Goal: Task Accomplishment & Management: Manage account settings

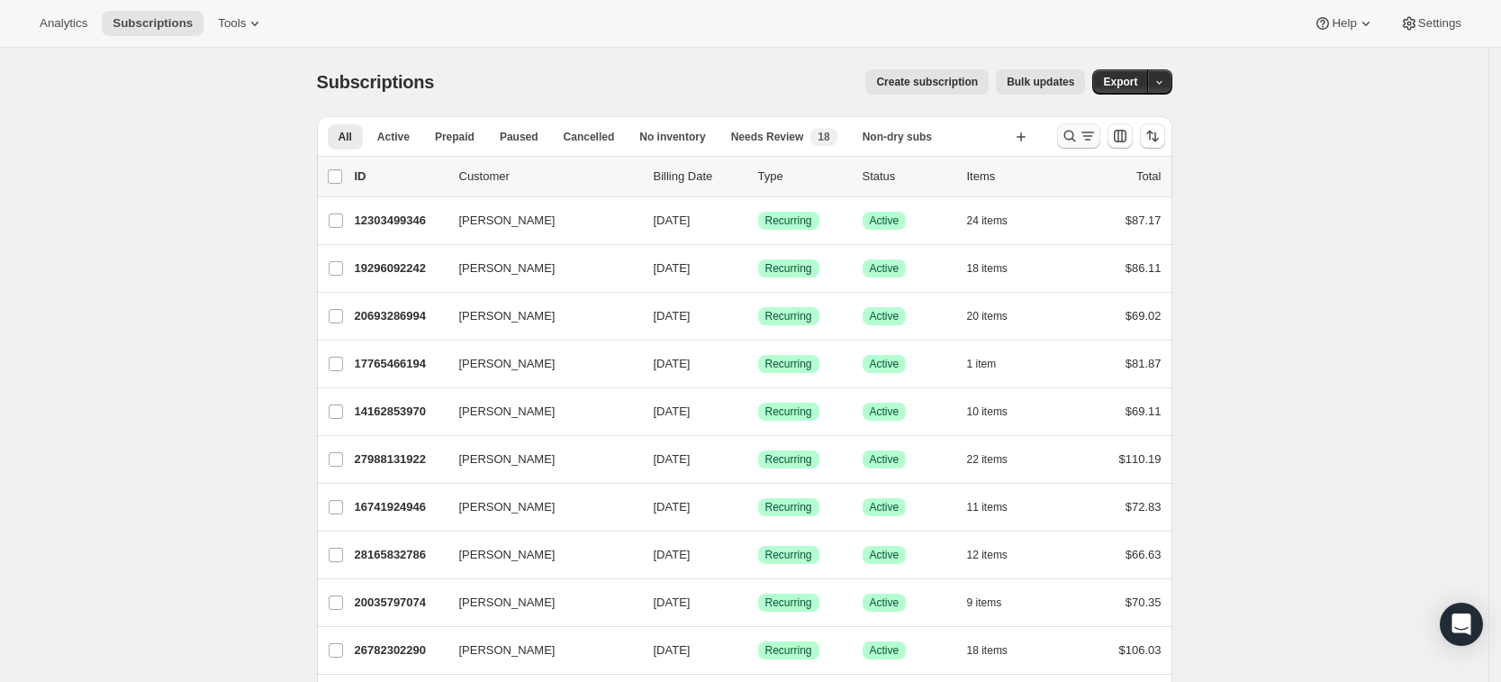
click at [1075, 137] on icon "Search and filter results" at bounding box center [1070, 136] width 18 height 18
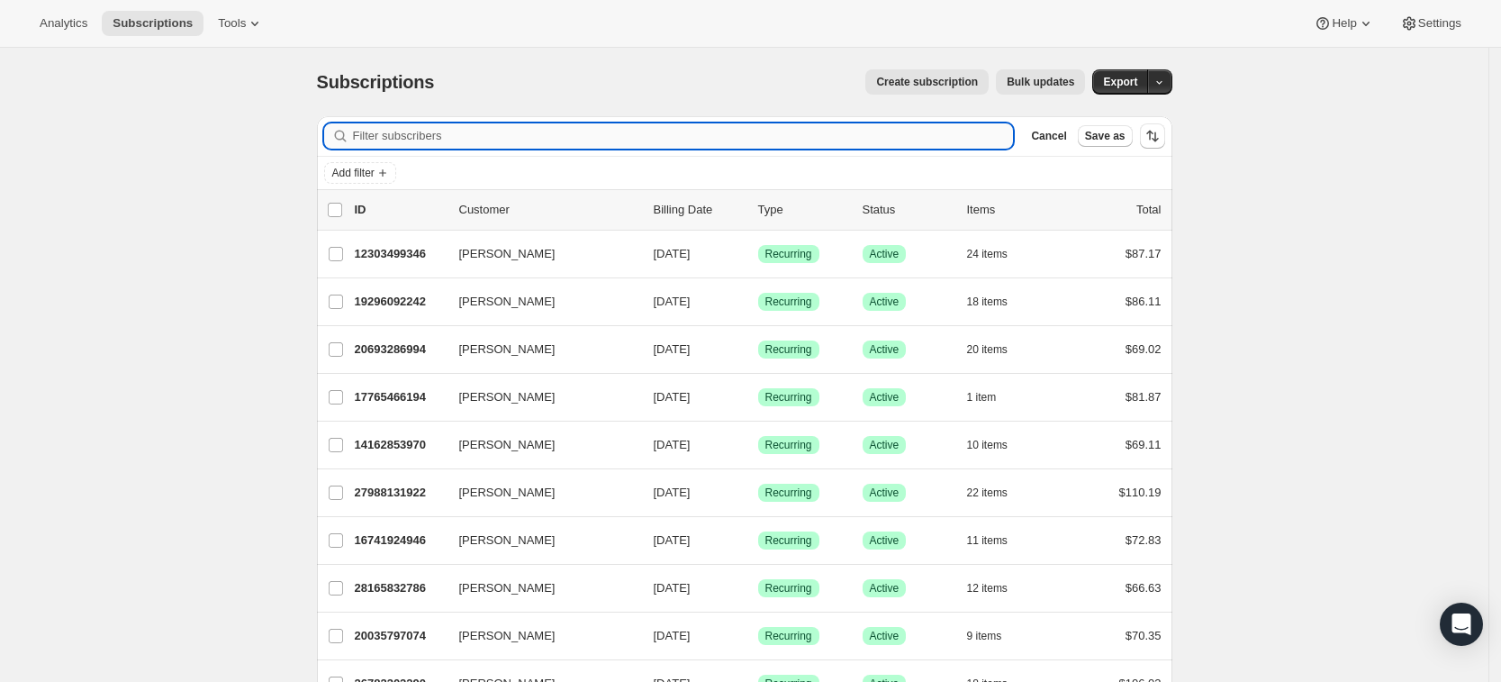
paste input "[EMAIL_ADDRESS][DOMAIN_NAME]"
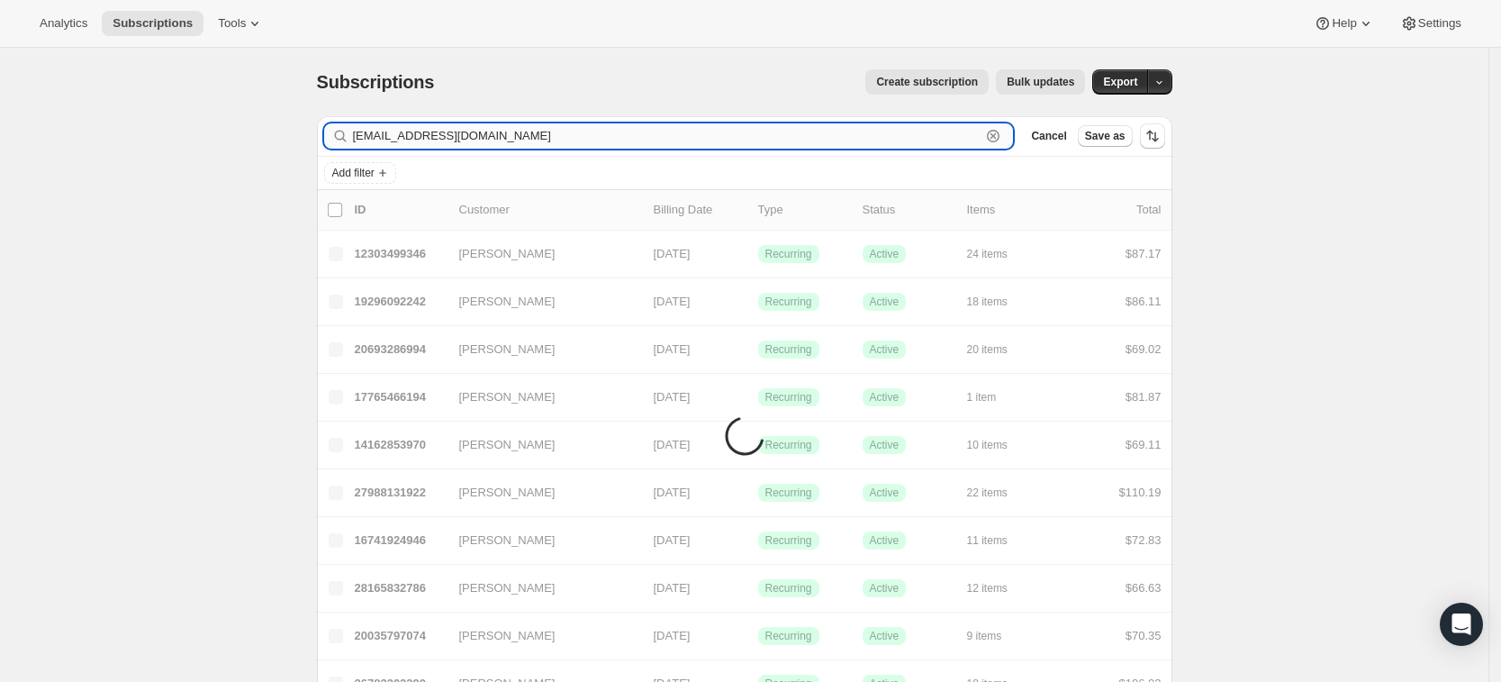
type input "[EMAIL_ADDRESS][DOMAIN_NAME]"
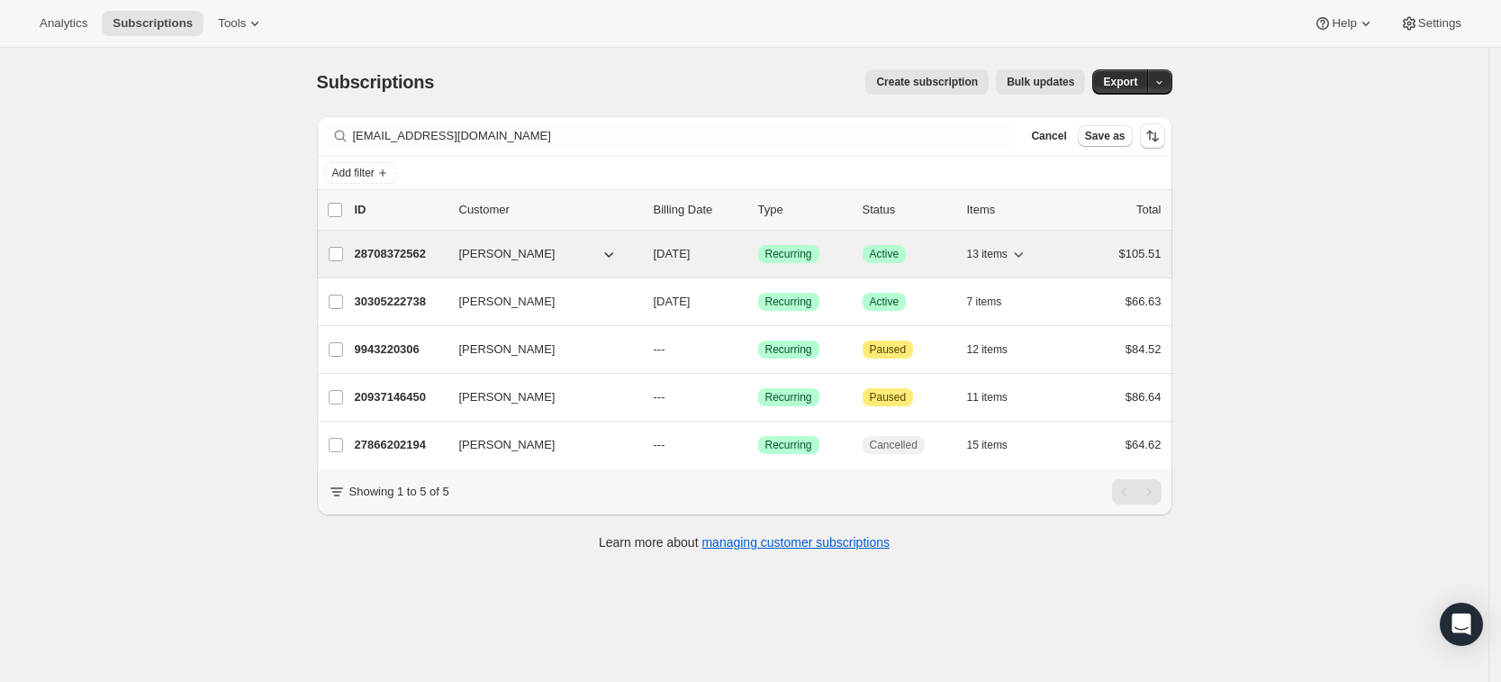
click at [381, 258] on p "28708372562" at bounding box center [400, 254] width 90 height 18
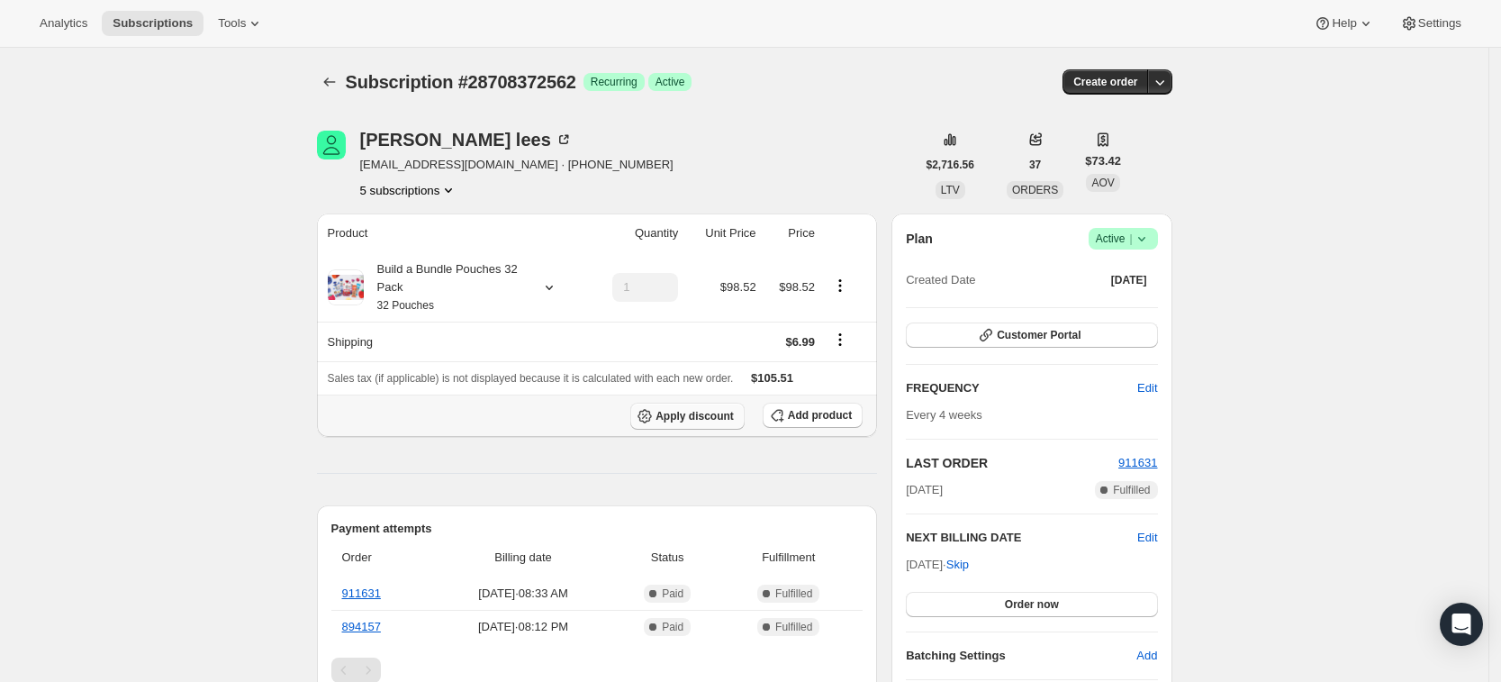
click at [682, 417] on span "Apply discount" at bounding box center [695, 416] width 78 height 14
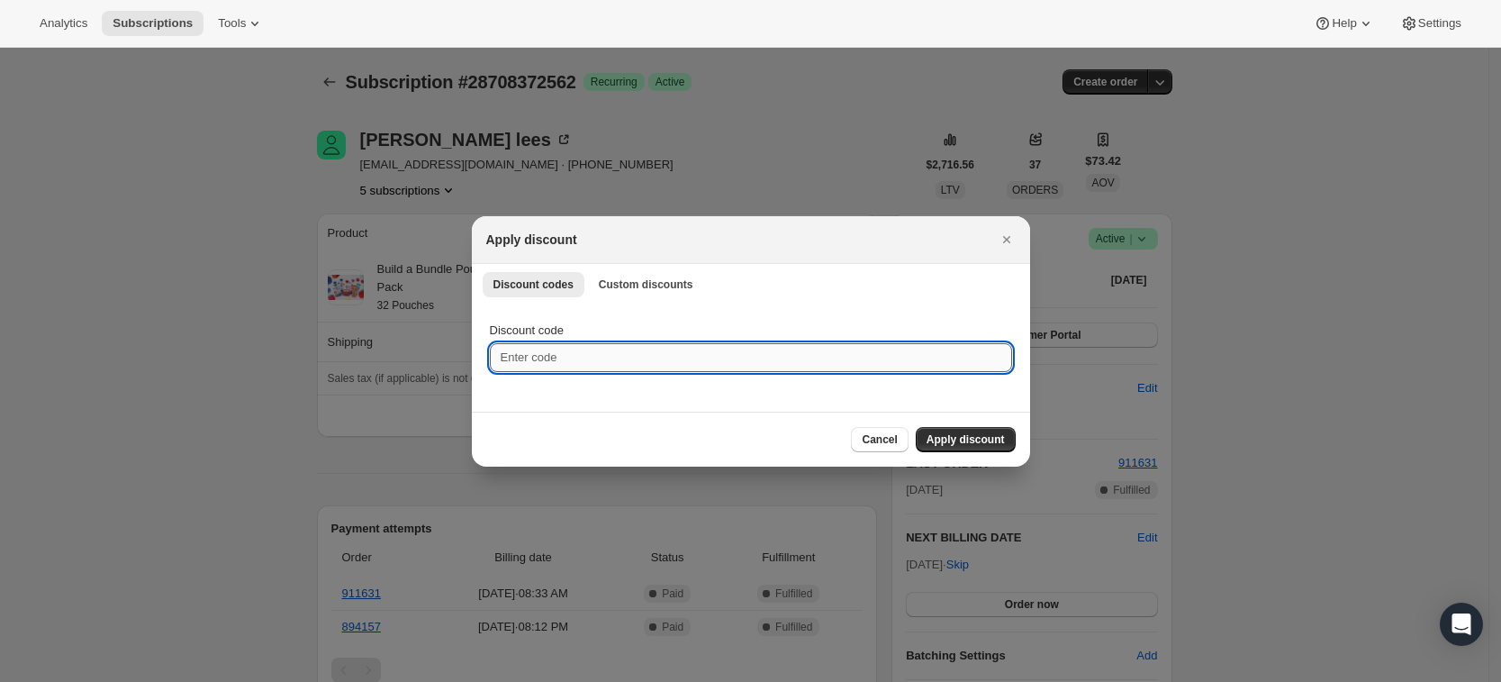
click at [557, 355] on input "Discount code" at bounding box center [751, 357] width 522 height 29
paste input "TWENTYFIVE08OGABEG"
type input "TWENTYFIVE08OGABEG"
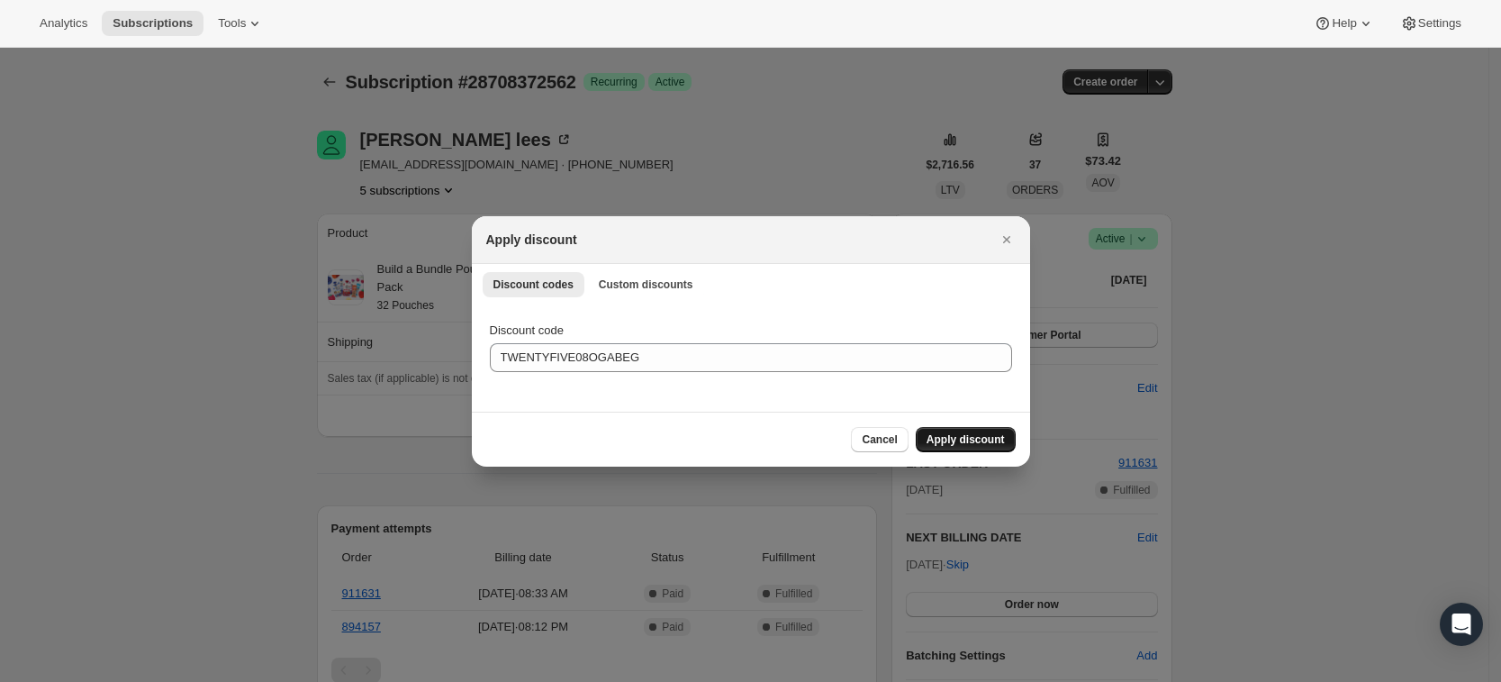
click at [955, 440] on span "Apply discount" at bounding box center [966, 439] width 78 height 14
